Goal: Information Seeking & Learning: Learn about a topic

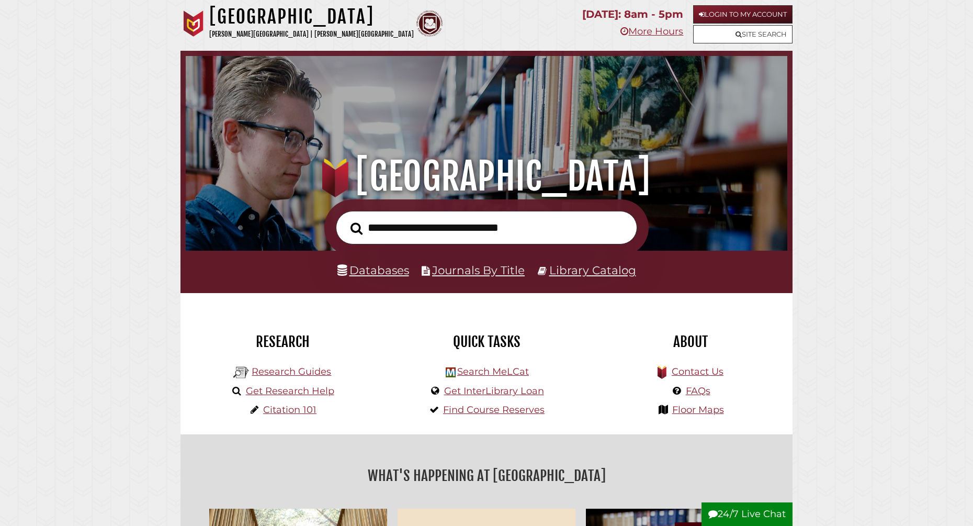
scroll to position [199, 597]
click at [310, 374] on link "Research Guides" at bounding box center [292, 372] width 80 height 12
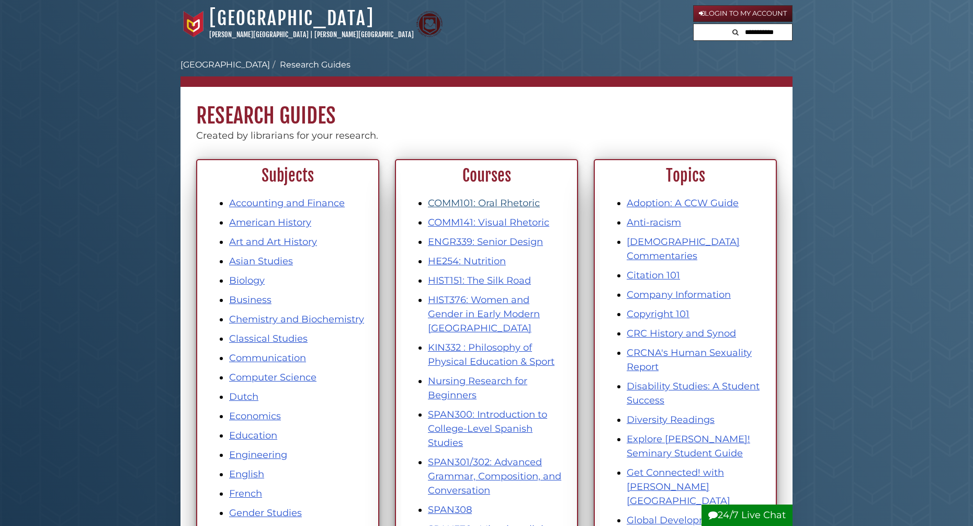
click at [485, 203] on link "COMM101: Oral Rhetoric" at bounding box center [484, 203] width 112 height 12
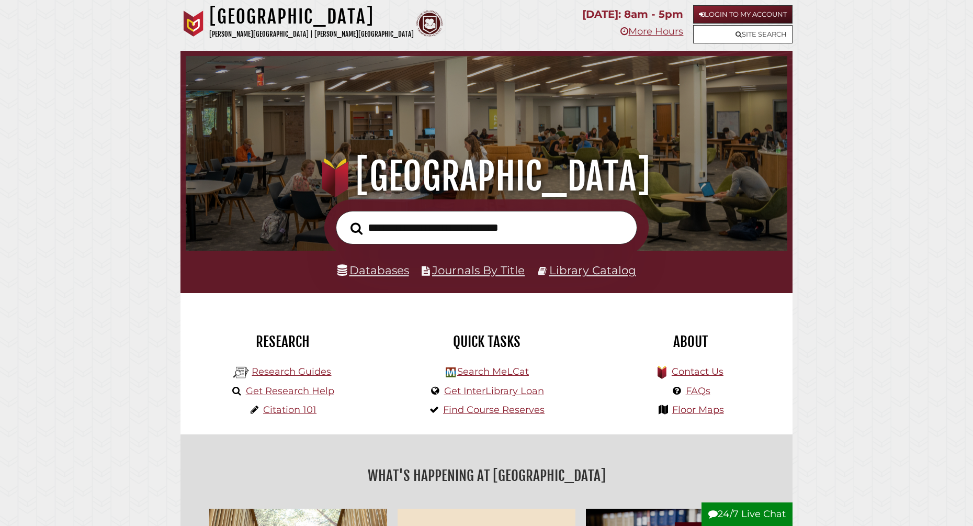
scroll to position [199, 597]
